Goal: Information Seeking & Learning: Learn about a topic

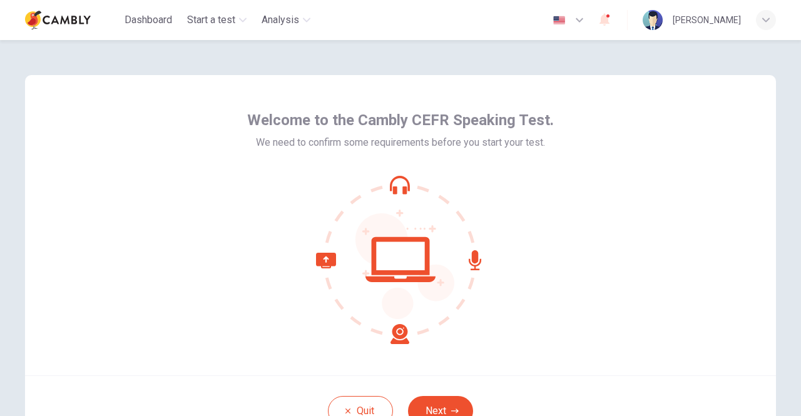
scroll to position [104, 0]
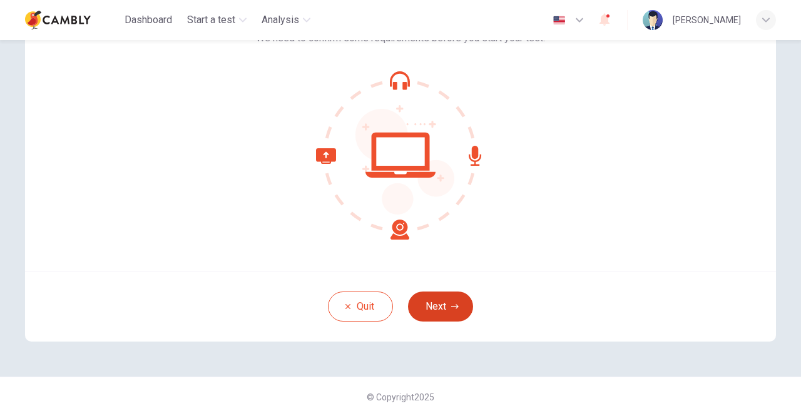
click at [450, 299] on button "Next" at bounding box center [440, 307] width 65 height 30
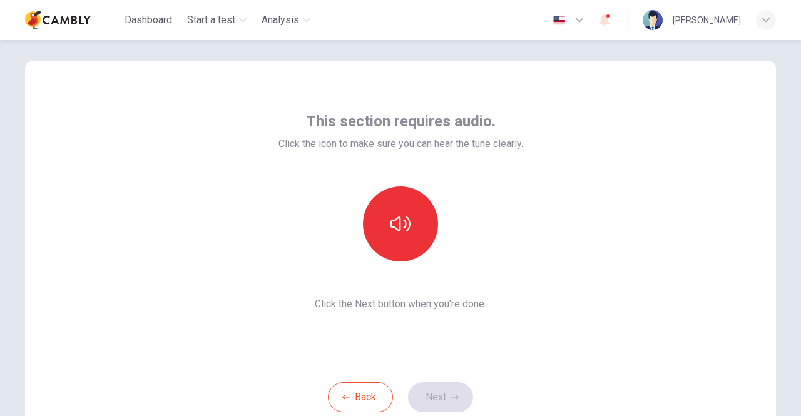
scroll to position [0, 0]
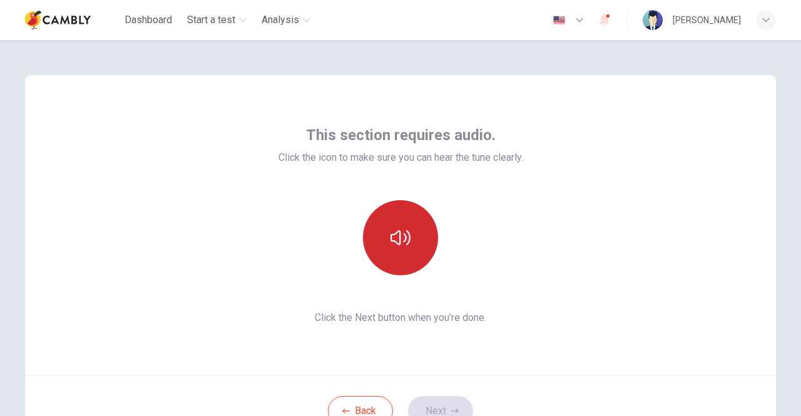
click at [394, 234] on icon "button" at bounding box center [400, 238] width 20 height 20
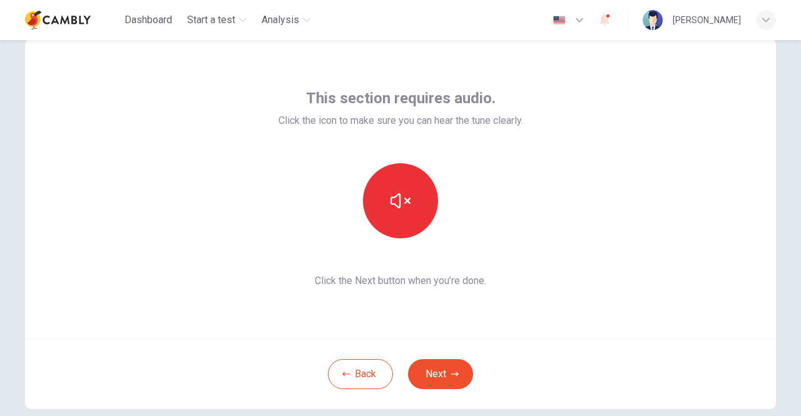
scroll to position [63, 0]
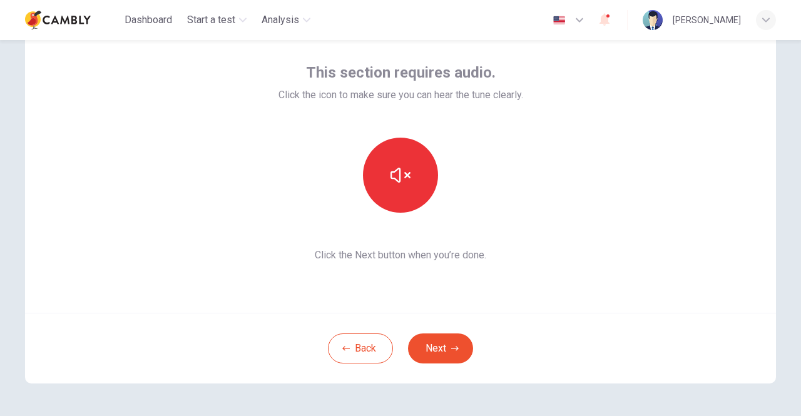
click at [186, 168] on div "This section requires audio. Click the icon to make sure you can hear the tune …" at bounding box center [400, 163] width 751 height 300
click at [450, 353] on button "Next" at bounding box center [440, 348] width 65 height 30
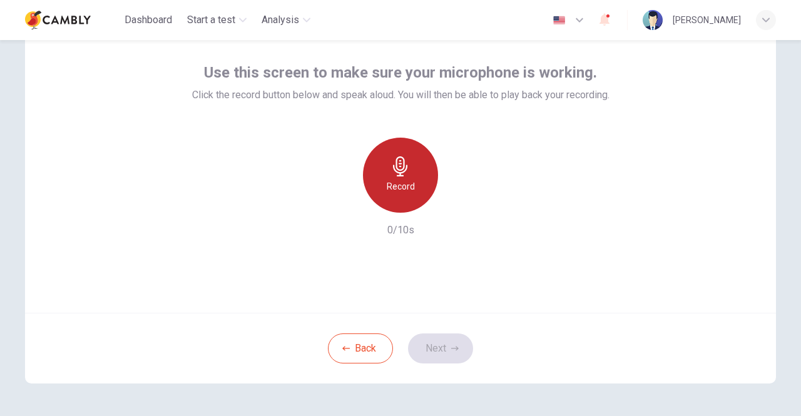
click at [390, 188] on h6 "Record" at bounding box center [401, 186] width 28 height 15
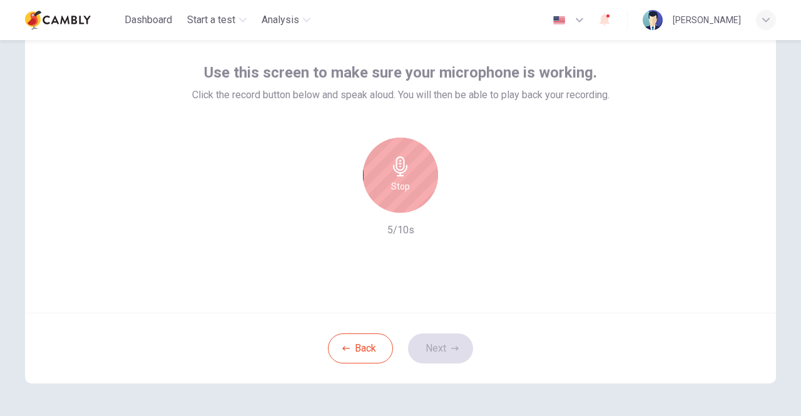
click at [389, 213] on div "Stop 5/10s" at bounding box center [400, 188] width 417 height 100
click at [389, 195] on div "Stop" at bounding box center [400, 175] width 75 height 75
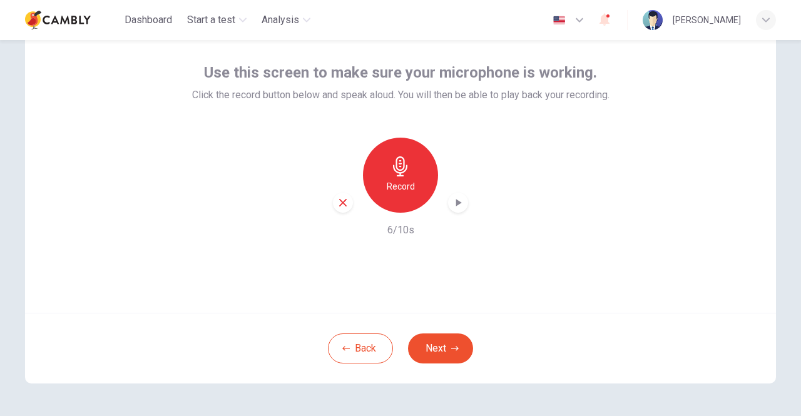
click at [458, 198] on icon "button" at bounding box center [458, 202] width 13 height 13
click at [432, 352] on button "Next" at bounding box center [440, 348] width 65 height 30
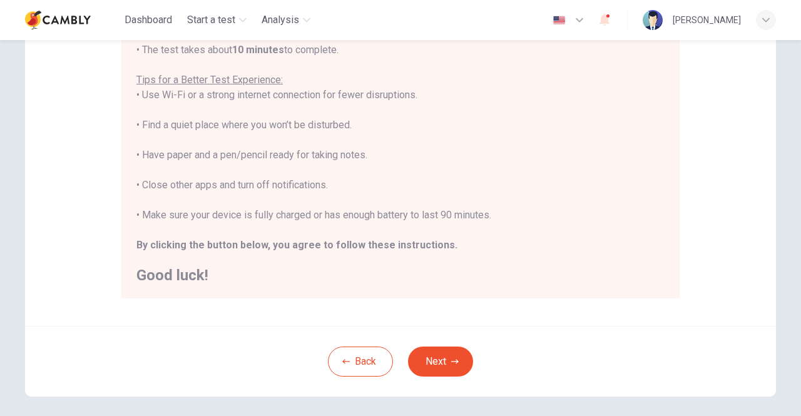
scroll to position [250, 0]
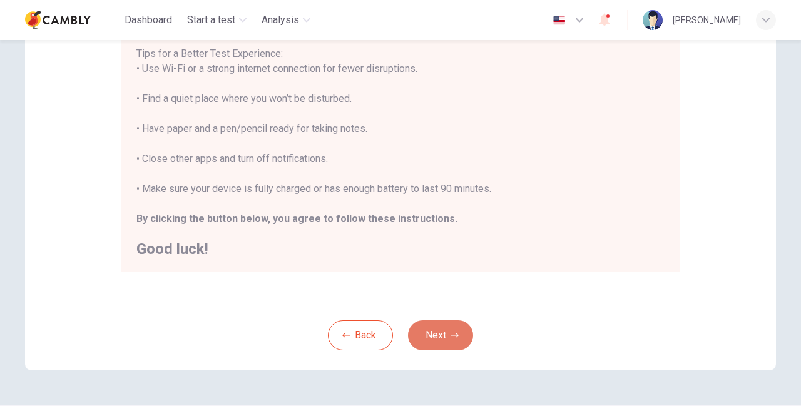
click at [448, 340] on button "Next" at bounding box center [440, 335] width 65 height 30
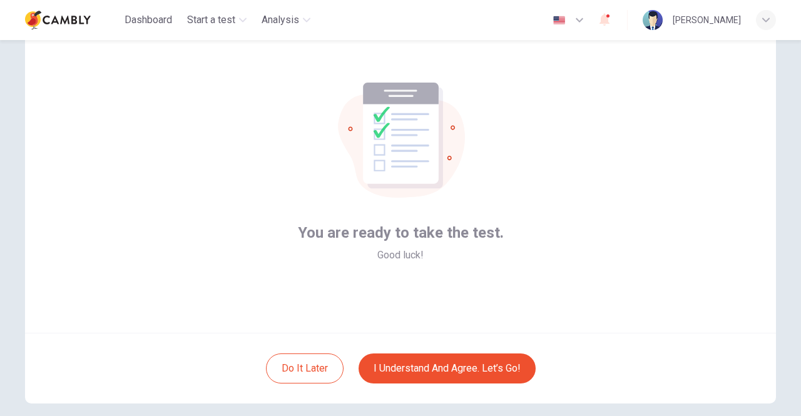
scroll to position [63, 0]
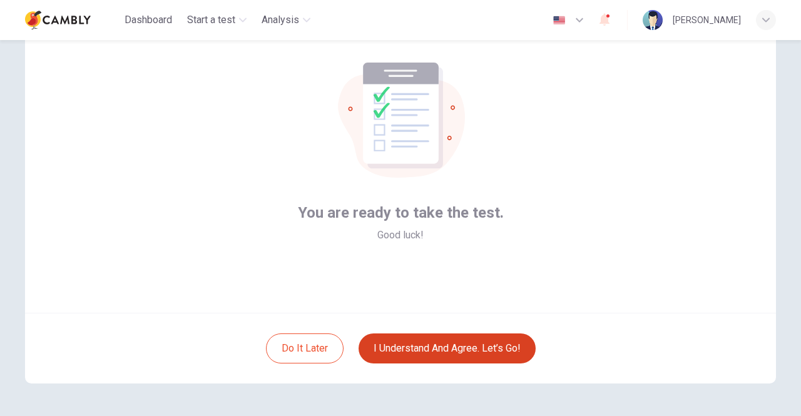
click at [446, 353] on button "I understand and agree. Let’s go!" at bounding box center [446, 348] width 177 height 30
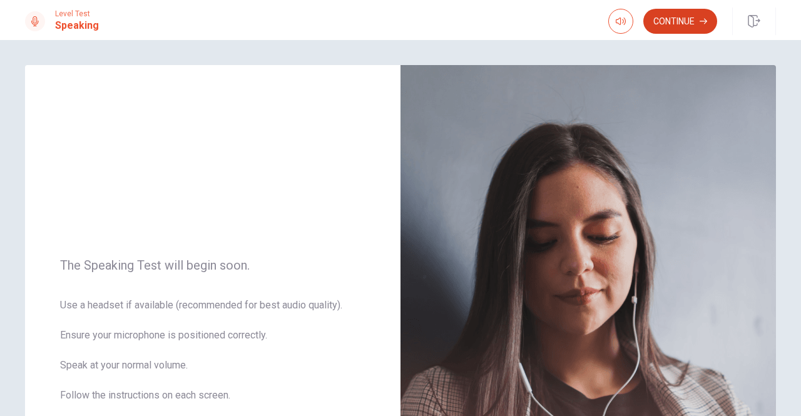
click at [661, 26] on button "Continue" at bounding box center [680, 21] width 74 height 25
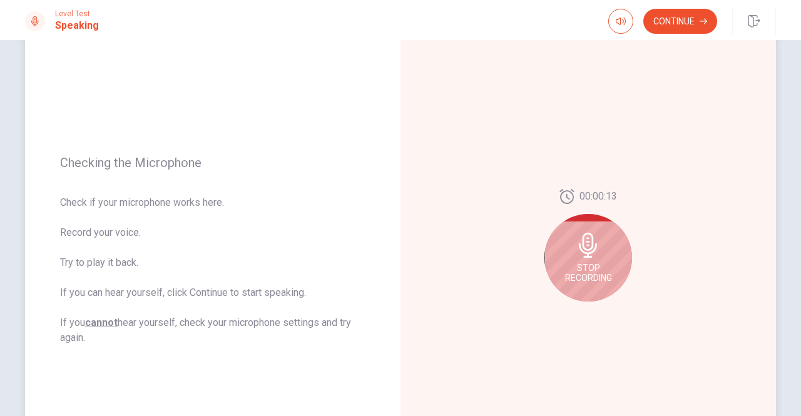
scroll to position [63, 0]
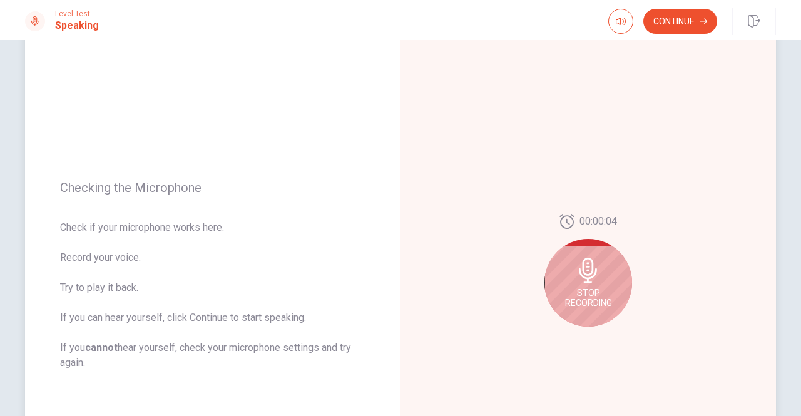
click at [587, 273] on icon at bounding box center [588, 270] width 18 height 25
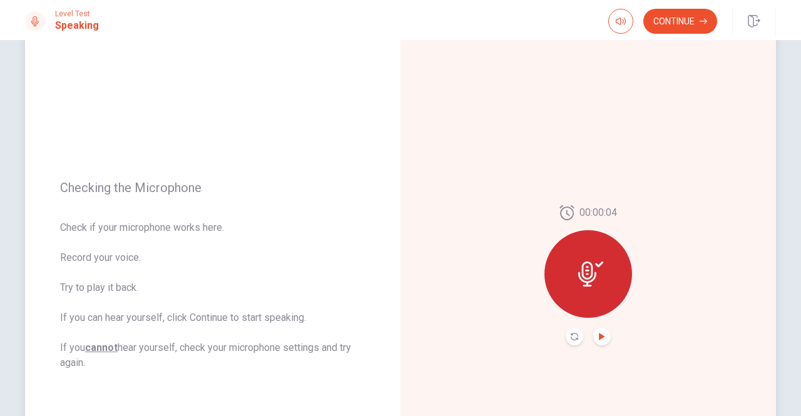
click at [599, 336] on icon "Play Audio" at bounding box center [602, 337] width 6 height 8
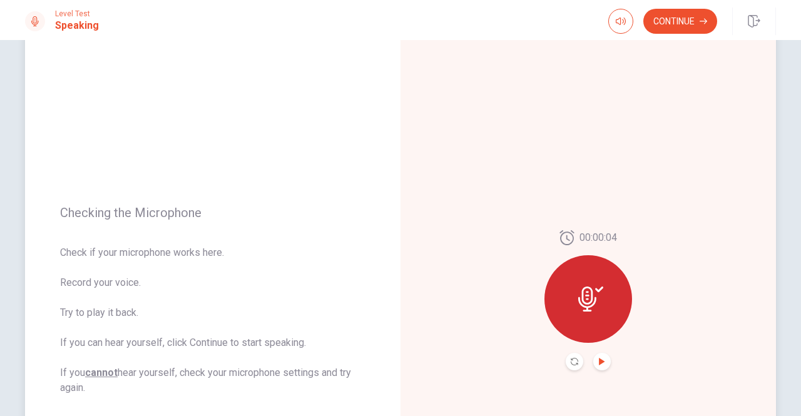
scroll to position [0, 0]
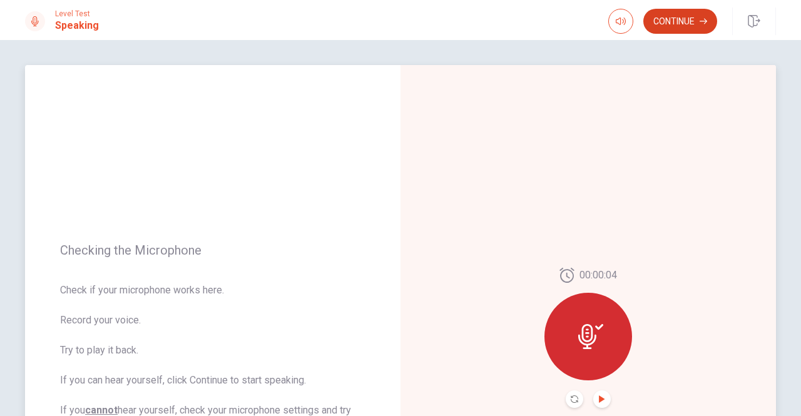
click at [681, 20] on button "Continue" at bounding box center [680, 21] width 74 height 25
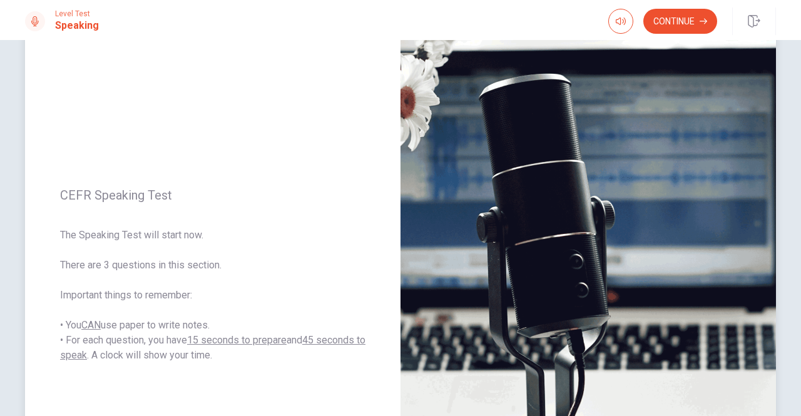
scroll to position [125, 0]
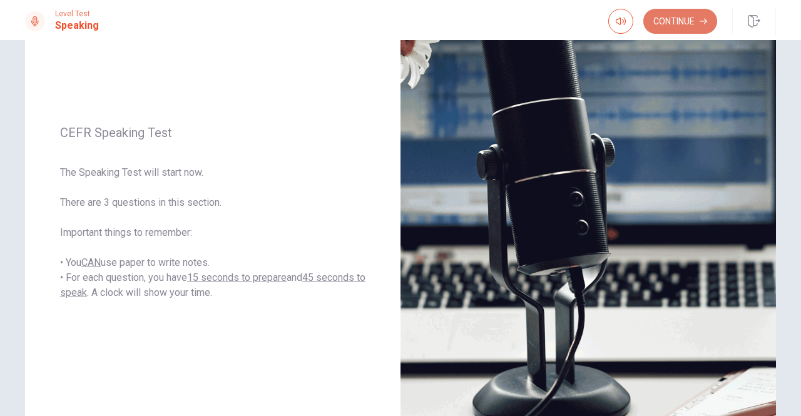
click at [676, 21] on button "Continue" at bounding box center [680, 21] width 74 height 25
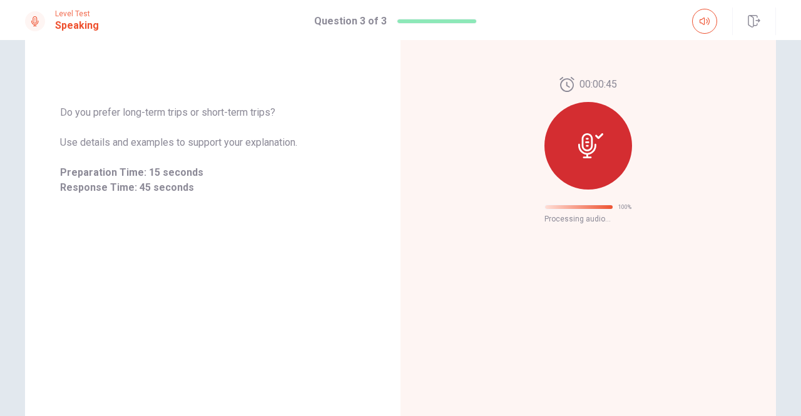
scroll to position [0, 0]
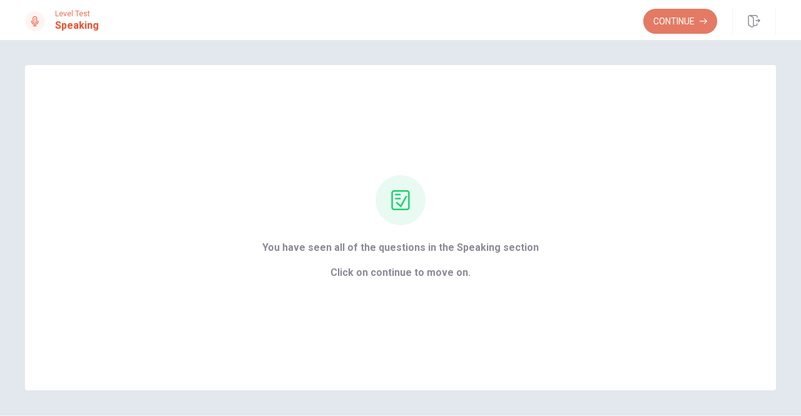
click at [679, 16] on button "Continue" at bounding box center [680, 21] width 74 height 25
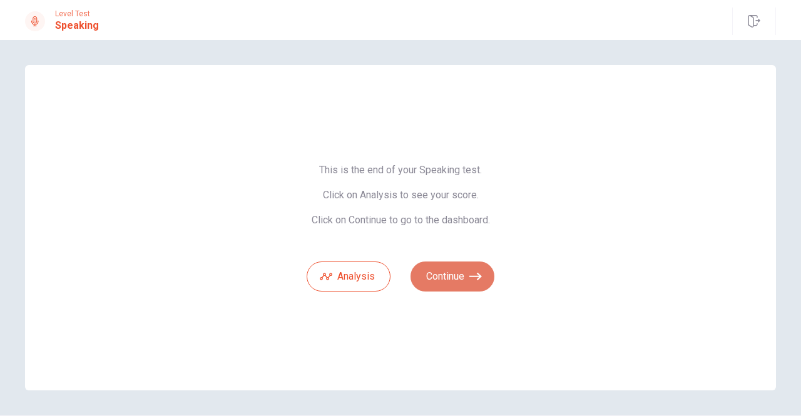
click at [443, 270] on button "Continue" at bounding box center [452, 277] width 84 height 30
